Goal: Communication & Community: Ask a question

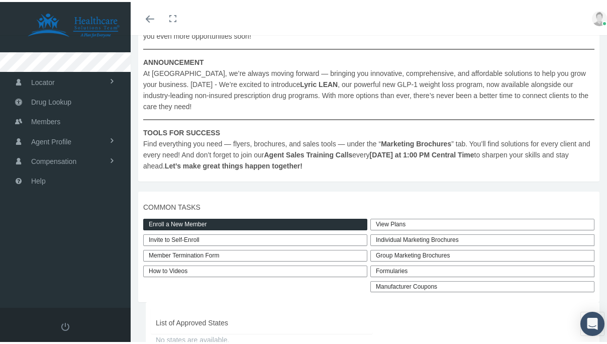
scroll to position [188, 0]
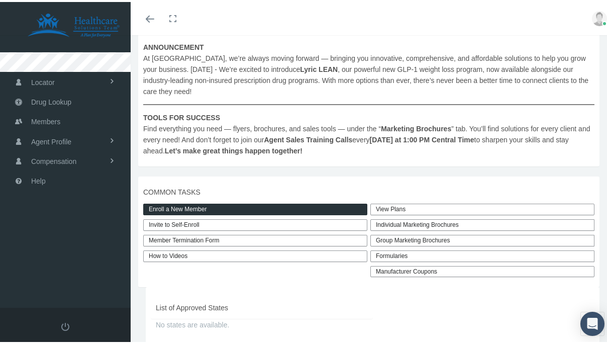
click at [187, 205] on link "Enroll a New Member" at bounding box center [255, 208] width 224 height 12
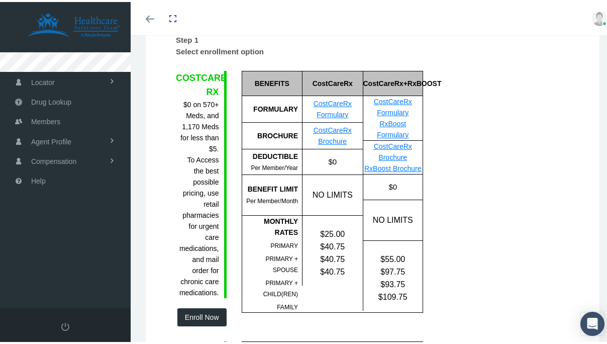
scroll to position [135, 0]
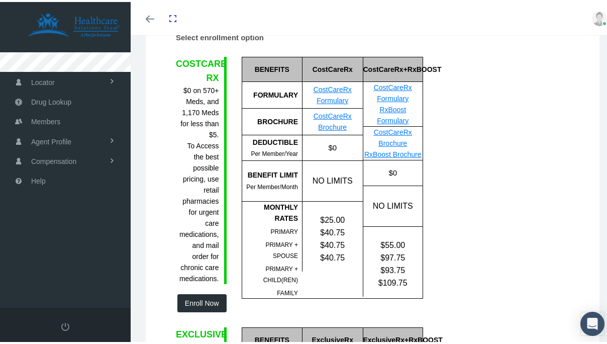
click at [202, 299] on button "Enroll Now" at bounding box center [201, 301] width 49 height 18
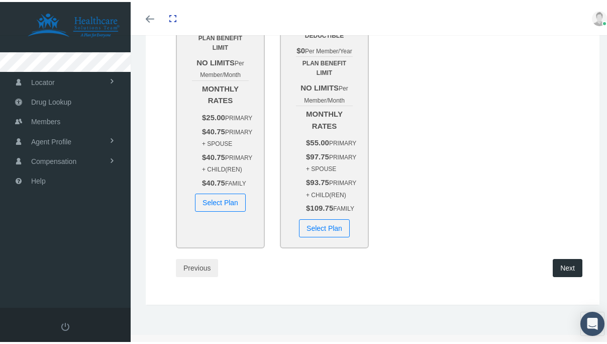
scroll to position [289, 0]
click at [228, 210] on button "Select Plan" at bounding box center [220, 201] width 51 height 18
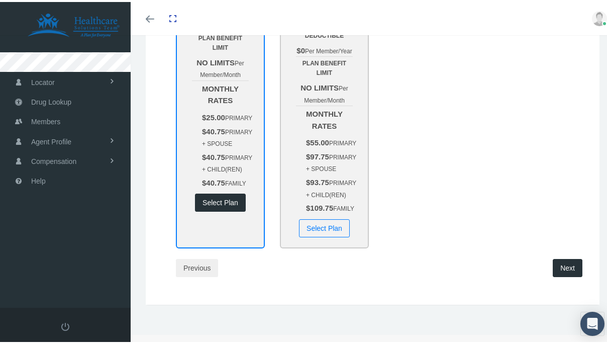
click at [561, 275] on button "Next" at bounding box center [568, 266] width 30 height 18
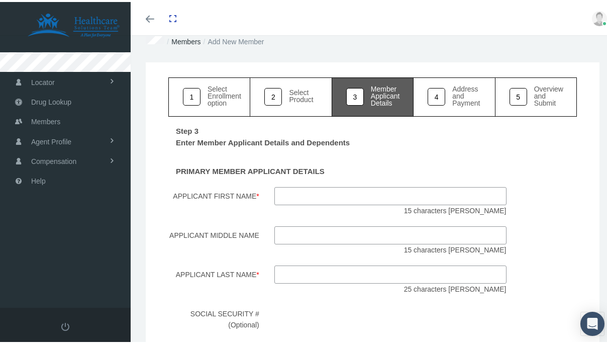
scroll to position [36, 0]
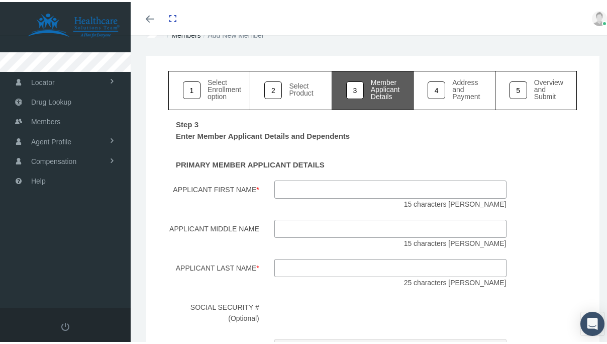
click at [401, 189] on input "Applicant First Name *" at bounding box center [391, 187] width 232 height 18
type input "Soshana"
click at [368, 250] on div "Step 3 Enter Member Applicant Details and Dependents PRIMARY MEMBER APPLICANT D…" at bounding box center [372, 348] width 409 height 480
click at [346, 264] on input "Applicant Last Name *" at bounding box center [391, 266] width 232 height 18
type input "orr"
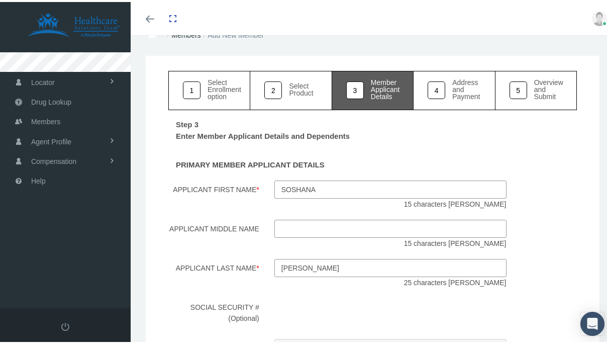
click at [340, 237] on div "15 characters [PERSON_NAME]" at bounding box center [390, 232] width 247 height 29
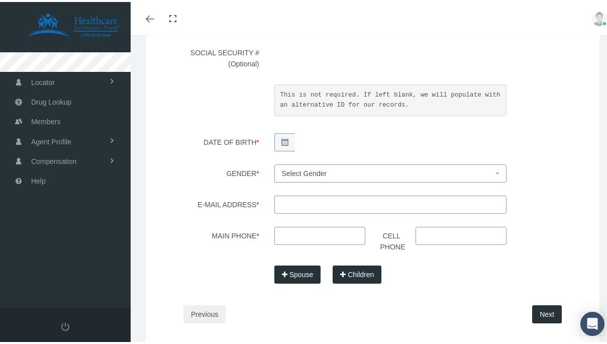
scroll to position [284, 0]
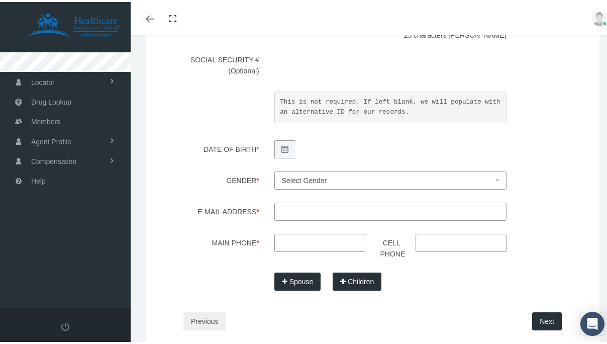
click at [149, 15] on icon "Toggle menubar" at bounding box center [150, 17] width 9 height 6
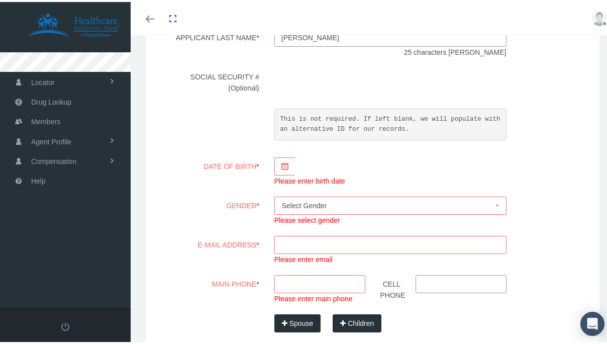
scroll to position [261, 0]
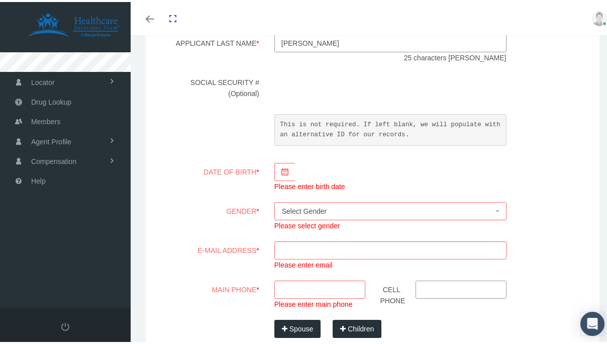
click at [146, 19] on icon "Toggle menubar" at bounding box center [150, 17] width 9 height 6
click at [152, 19] on icon "Toggle menubar" at bounding box center [150, 17] width 9 height 6
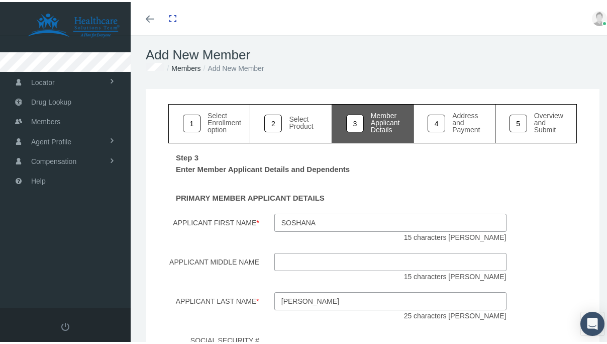
scroll to position [0, 0]
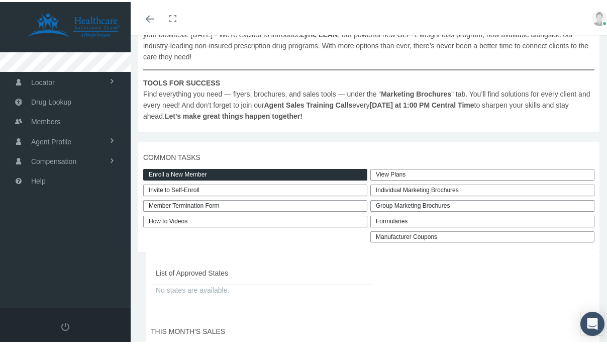
scroll to position [221, 0]
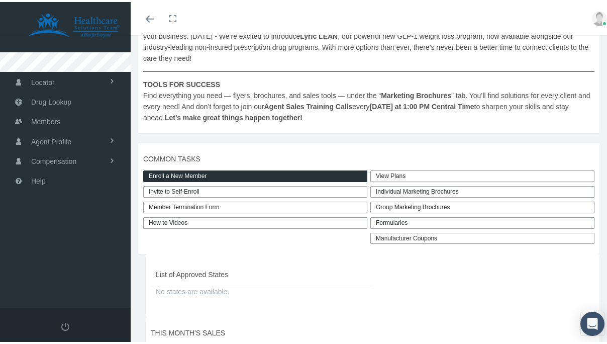
click at [235, 176] on link "Enroll a New Member" at bounding box center [255, 174] width 224 height 12
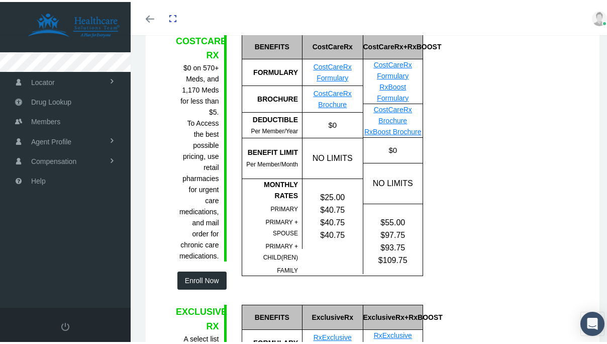
scroll to position [156, 0]
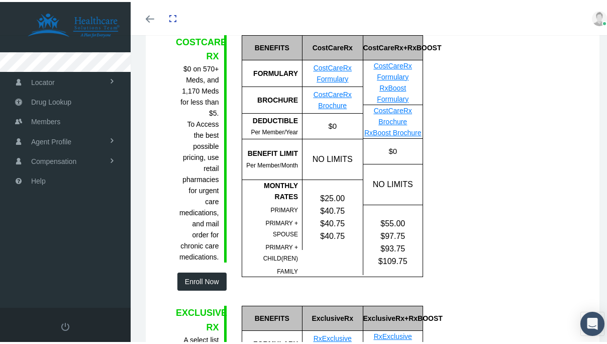
click at [205, 280] on button "Enroll Now" at bounding box center [201, 280] width 49 height 18
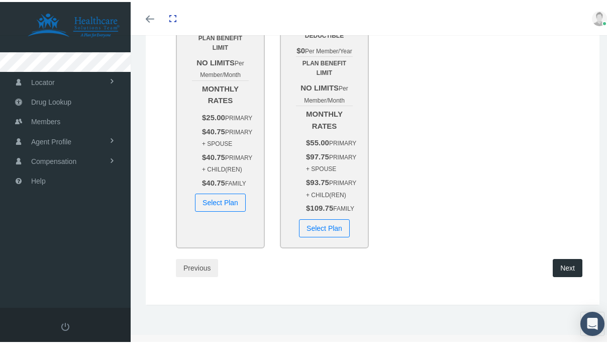
scroll to position [256, 0]
click at [222, 210] on button "Select Plan" at bounding box center [220, 201] width 51 height 18
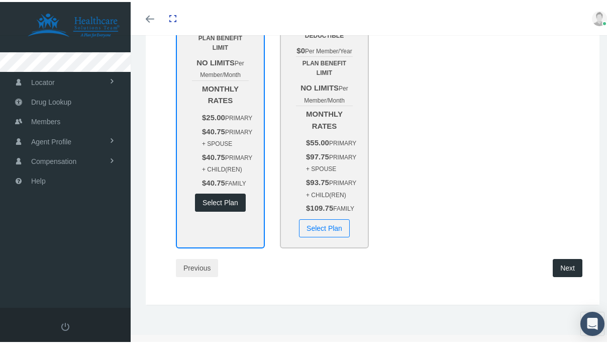
scroll to position [307, 0]
click at [553, 273] on button "Next" at bounding box center [568, 266] width 30 height 18
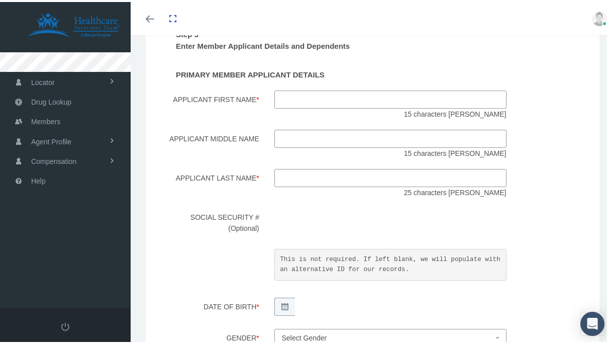
scroll to position [62, 0]
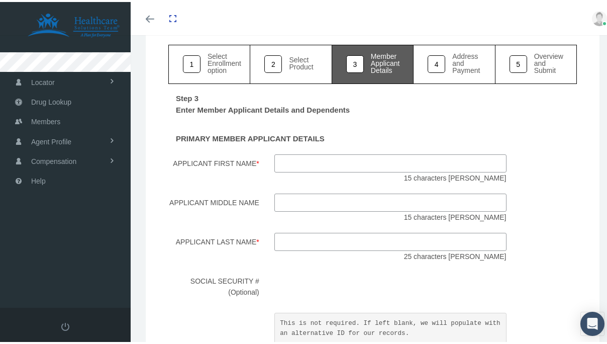
click at [151, 15] on icon "Toggle menubar" at bounding box center [150, 17] width 9 height 6
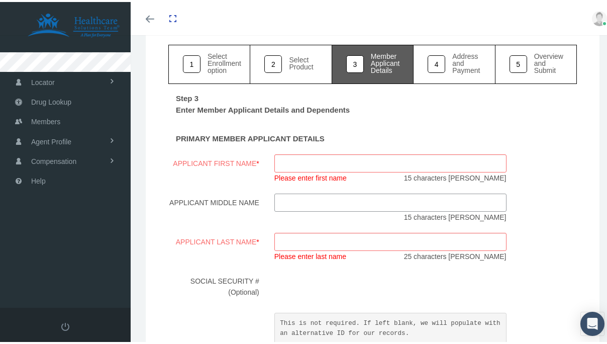
click at [145, 21] on link "Toggle menubar" at bounding box center [150, 16] width 24 height 33
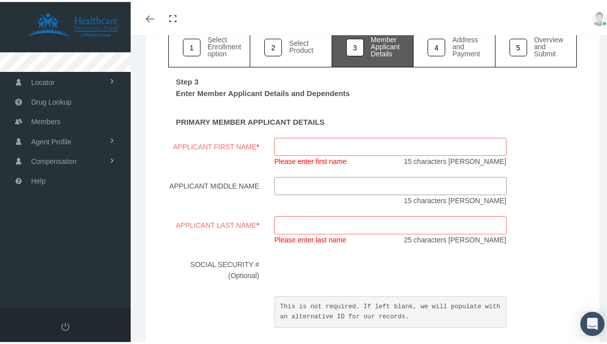
scroll to position [87, 0]
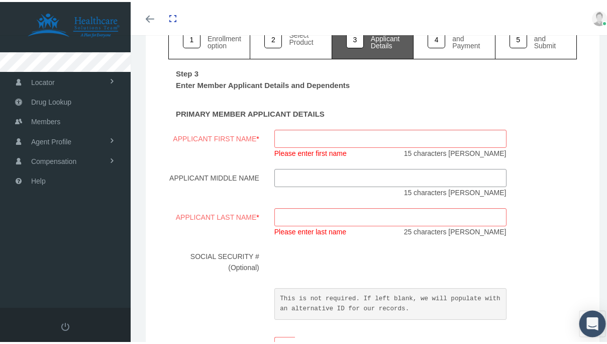
click at [587, 320] on icon "Open Intercom Messenger" at bounding box center [593, 321] width 12 height 13
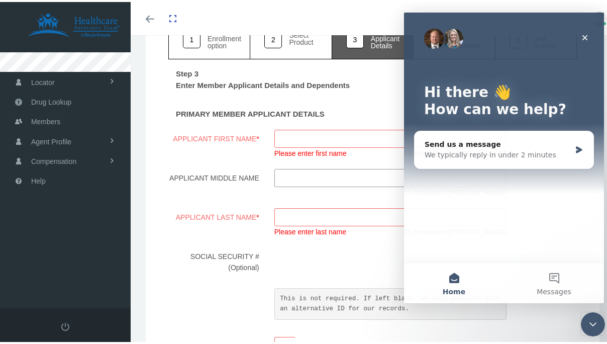
scroll to position [0, 0]
click at [501, 133] on div "Send us a message We typically reply in under 2 minutes" at bounding box center [504, 149] width 179 height 37
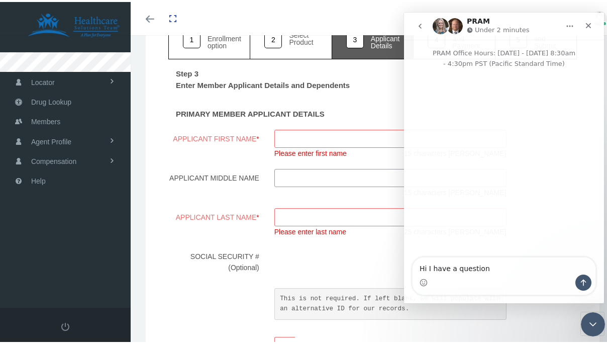
type textarea "Hi I have a question!"
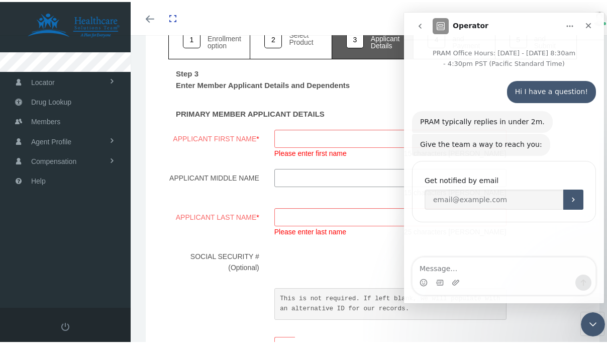
scroll to position [99, 0]
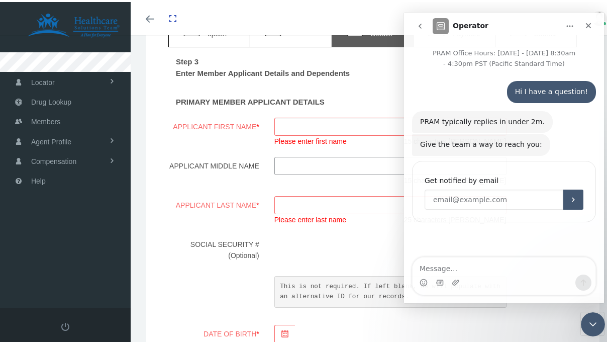
click at [497, 204] on input "Enter your email" at bounding box center [494, 200] width 139 height 20
type input "[EMAIL_ADDRESS][DOMAIN_NAME]"
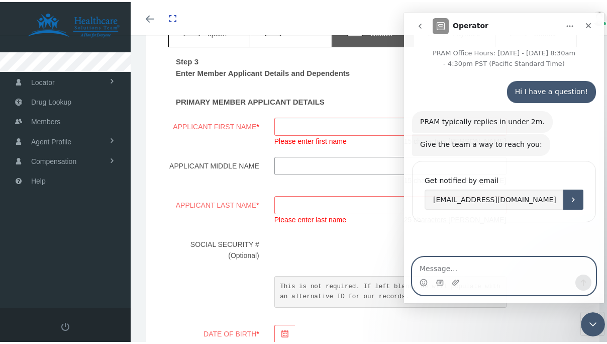
click at [491, 257] on textarea "Message…" at bounding box center [504, 265] width 183 height 17
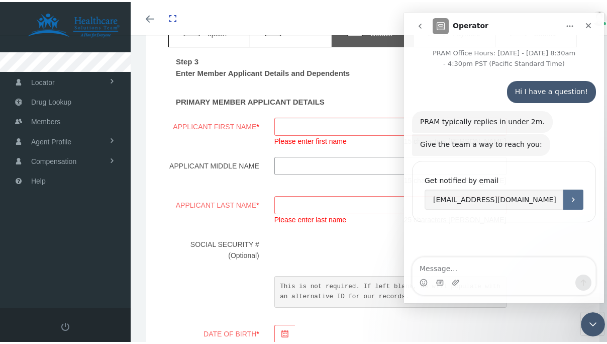
click at [576, 193] on button "Submit" at bounding box center [574, 200] width 20 height 20
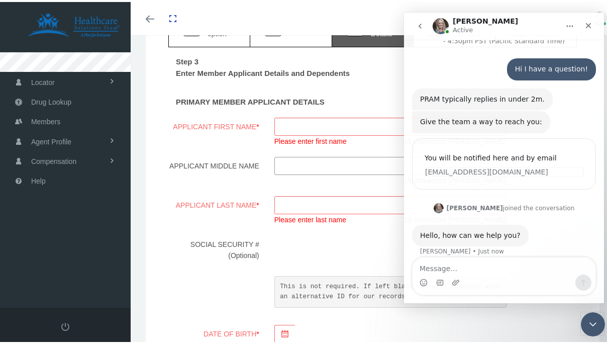
scroll to position [33, 0]
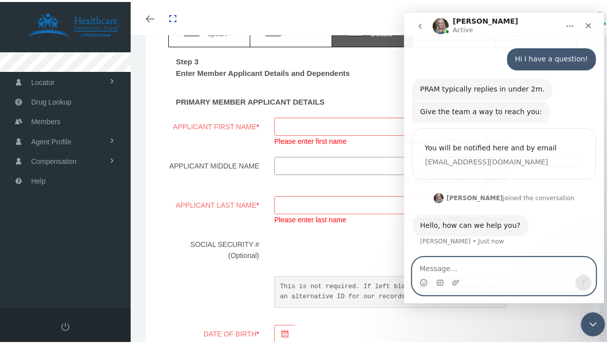
click at [439, 268] on textarea "Message…" at bounding box center [504, 265] width 183 height 17
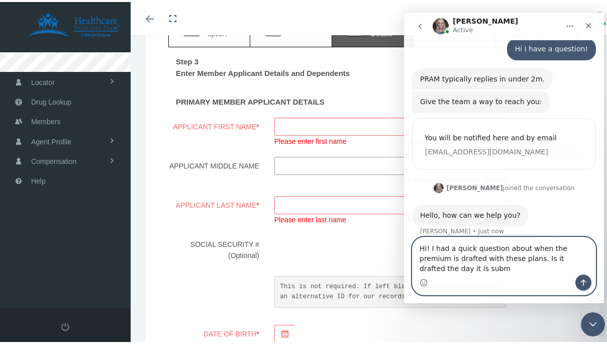
scroll to position [53, 0]
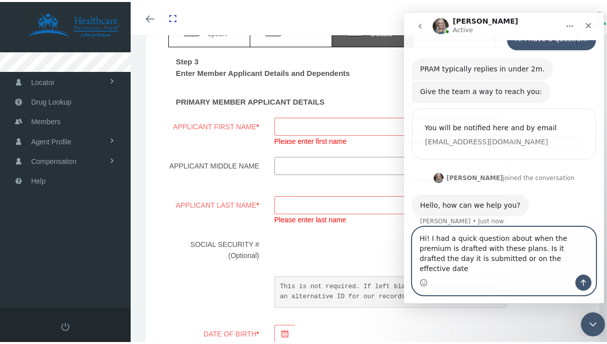
type textarea "Hi! I had a quick question about when the premium is drafted with these plans. …"
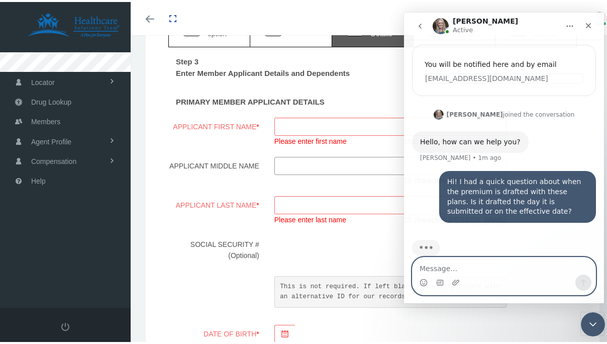
scroll to position [131, 0]
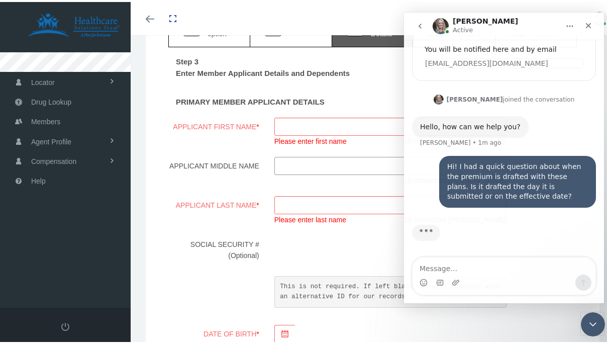
click at [440, 25] on img "Intercom messenger" at bounding box center [441, 26] width 16 height 16
click at [437, 27] on img "Intercom messenger" at bounding box center [441, 26] width 16 height 16
click at [444, 98] on img "Alyson says…" at bounding box center [439, 100] width 10 height 10
click at [567, 28] on icon "Home" at bounding box center [570, 26] width 8 height 8
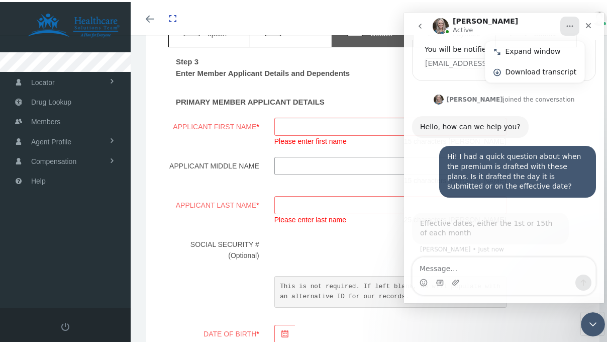
click at [443, 99] on div "[PERSON_NAME] joined the conversation 4:13 pm" at bounding box center [504, 100] width 184 height 15
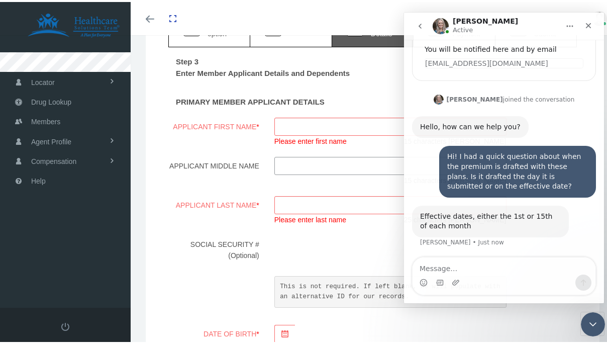
scroll to position [132, 0]
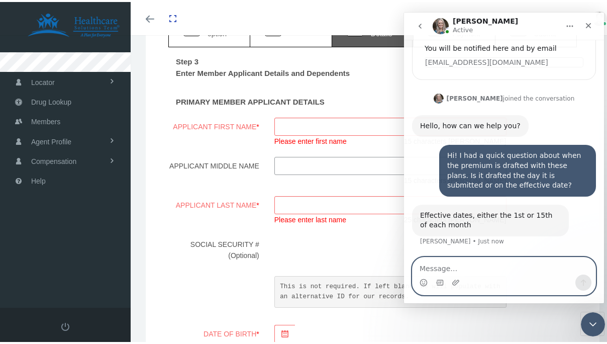
click at [458, 262] on textarea "Message…" at bounding box center [504, 265] width 183 height 17
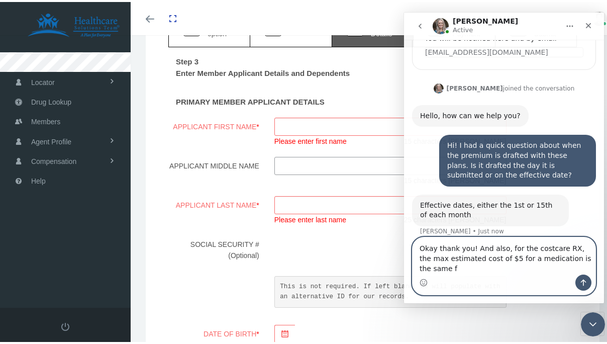
scroll to position [152, 0]
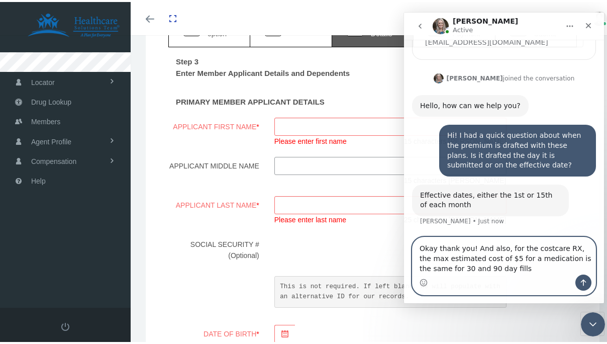
type textarea "Okay thank you! And also, for the costcare RX, the max estimated cost of $5 for…"
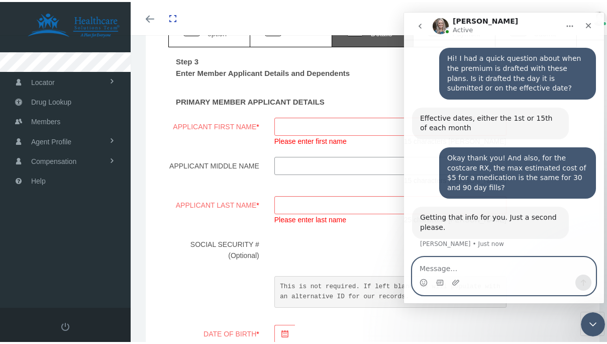
scroll to position [231, 0]
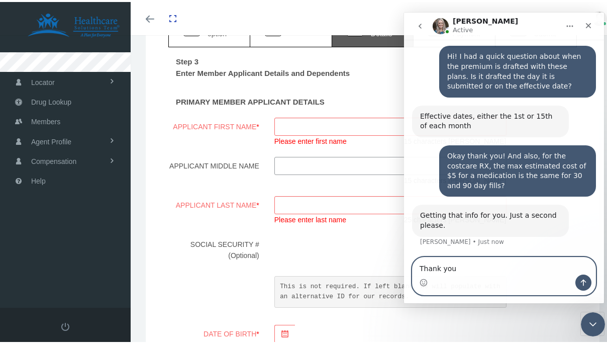
type textarea "Thank you!"
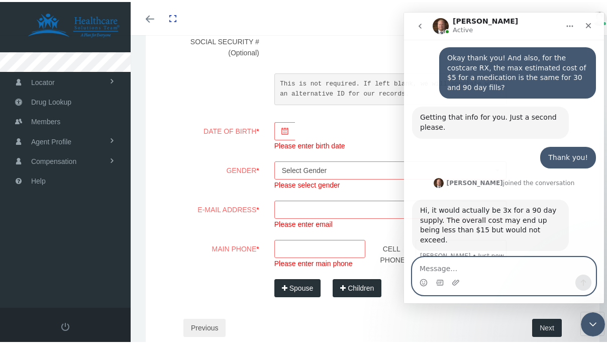
scroll to position [334, 0]
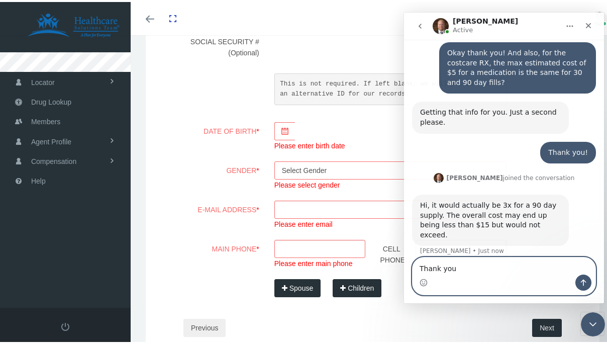
type textarea "Thank you!"
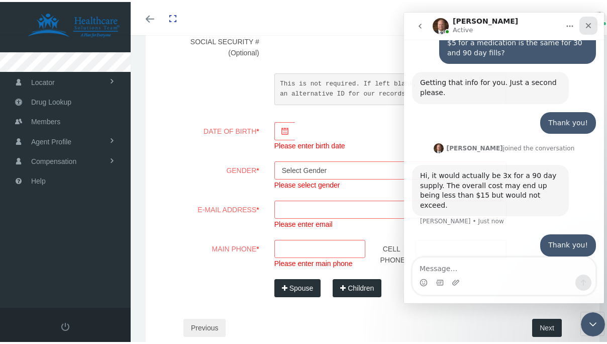
click at [582, 26] on div "Close" at bounding box center [589, 26] width 18 height 18
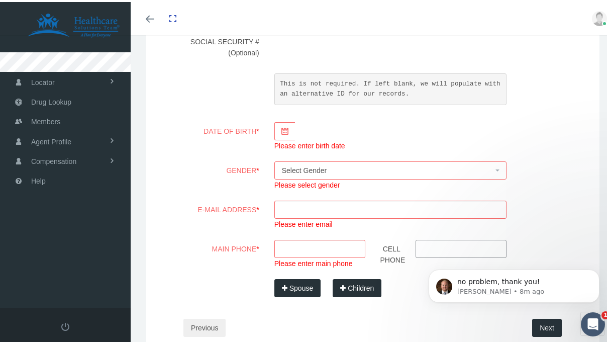
scroll to position [394, 0]
